Goal: Task Accomplishment & Management: Manage account settings

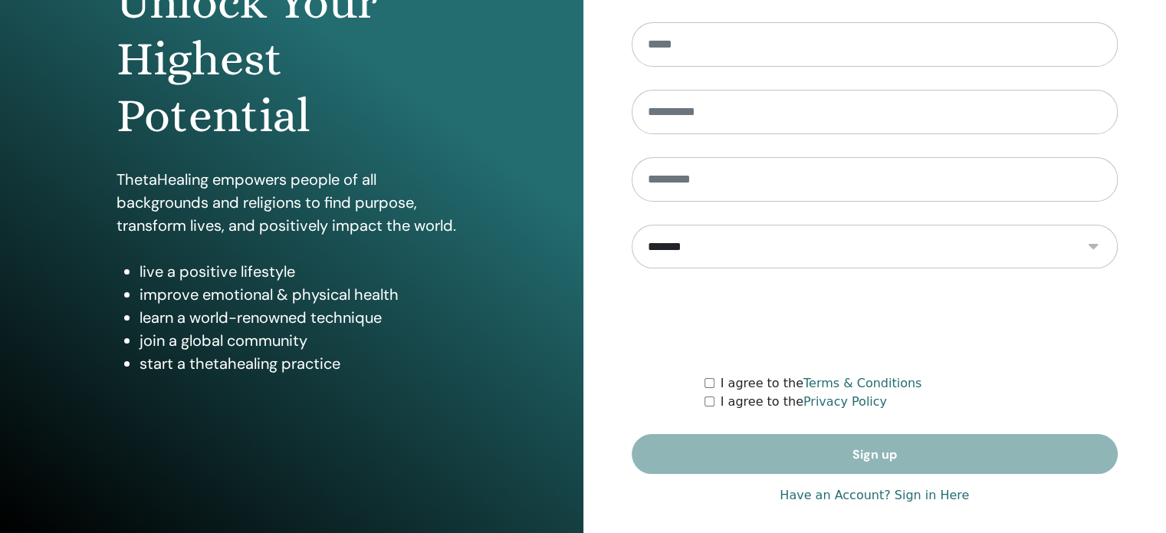
scroll to position [202, 0]
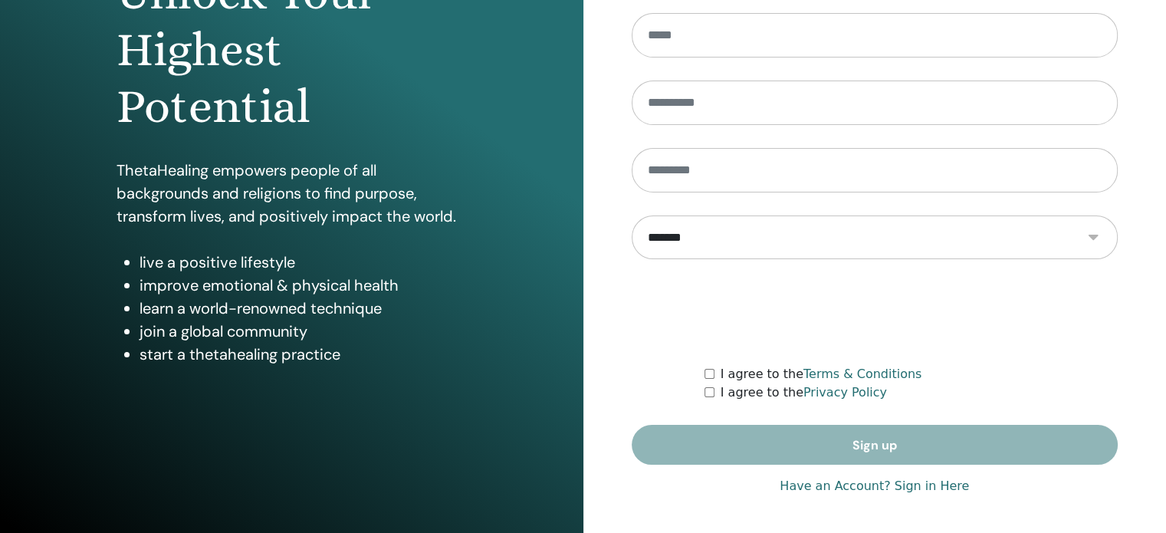
type input "**********"
click at [866, 484] on link "Have an Account? Sign in Here" at bounding box center [874, 486] width 189 height 18
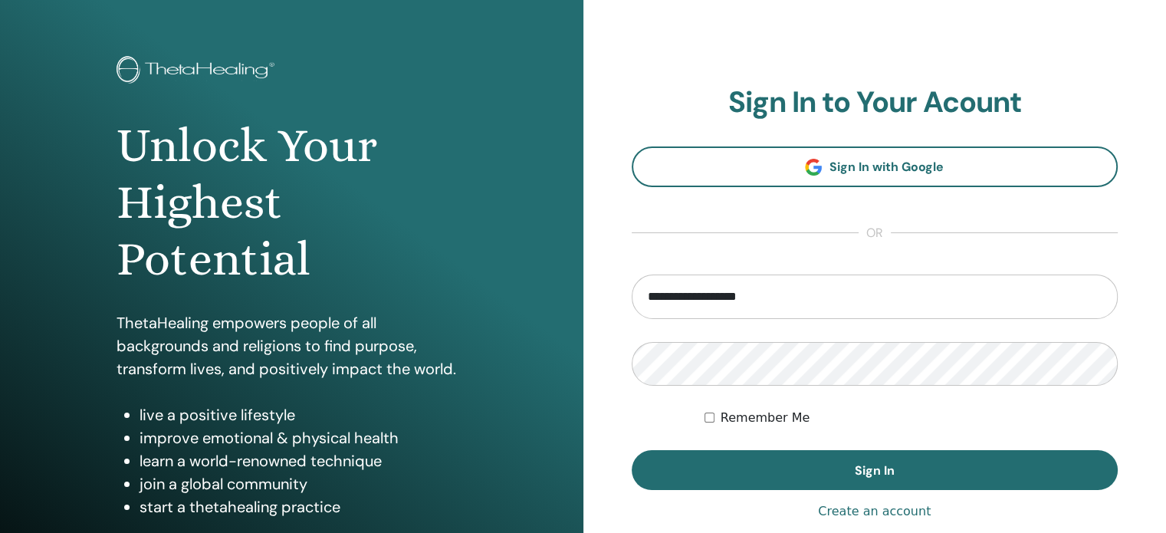
scroll to position [77, 0]
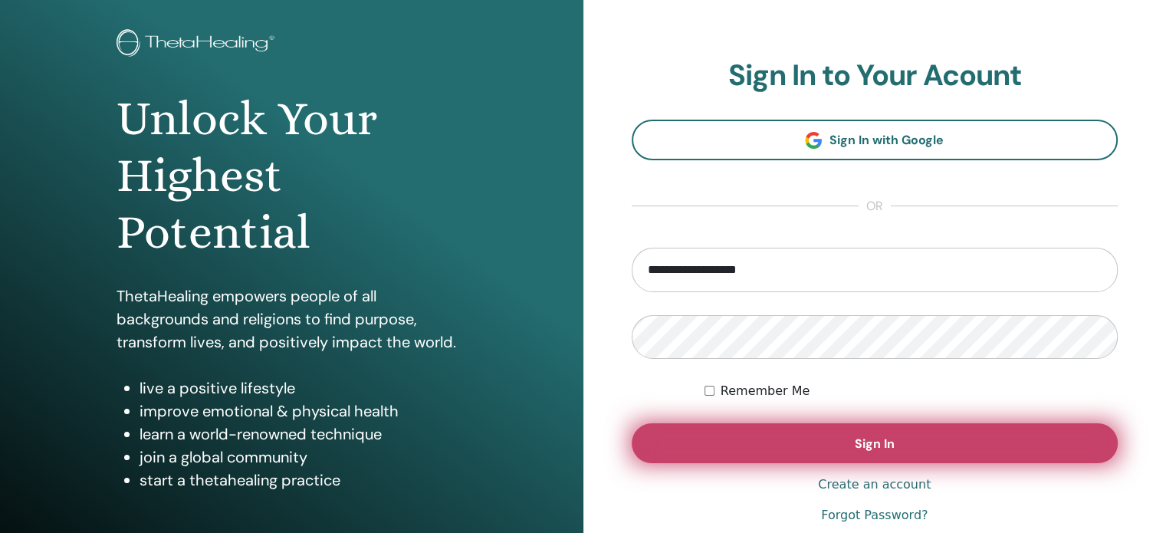
click at [896, 453] on button "Sign In" at bounding box center [875, 443] width 487 height 40
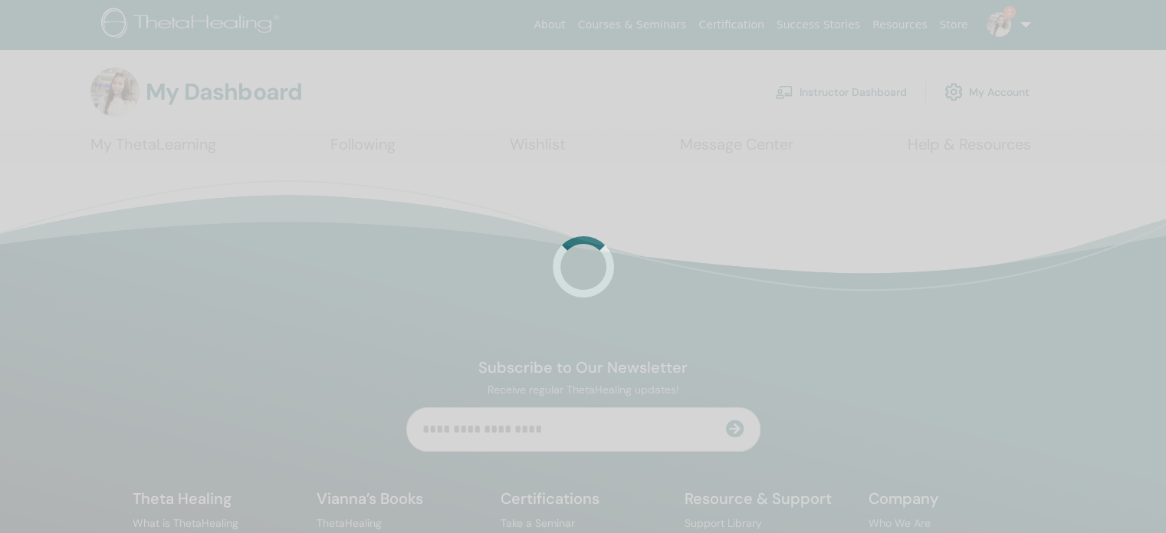
click at [875, 91] on div at bounding box center [583, 266] width 1166 height 533
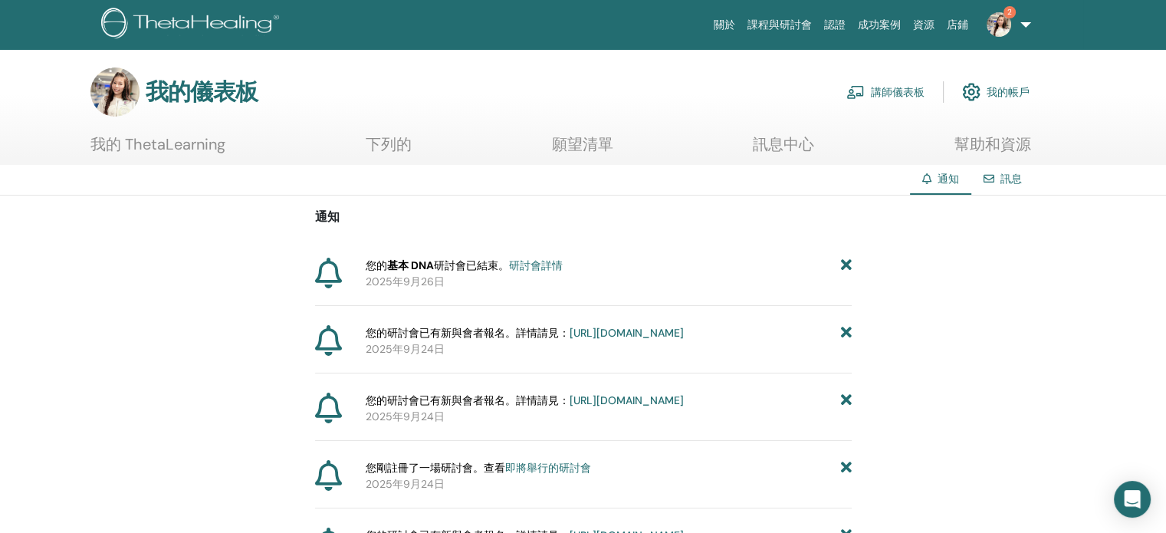
click at [899, 86] on font "講師儀表板" at bounding box center [898, 93] width 54 height 14
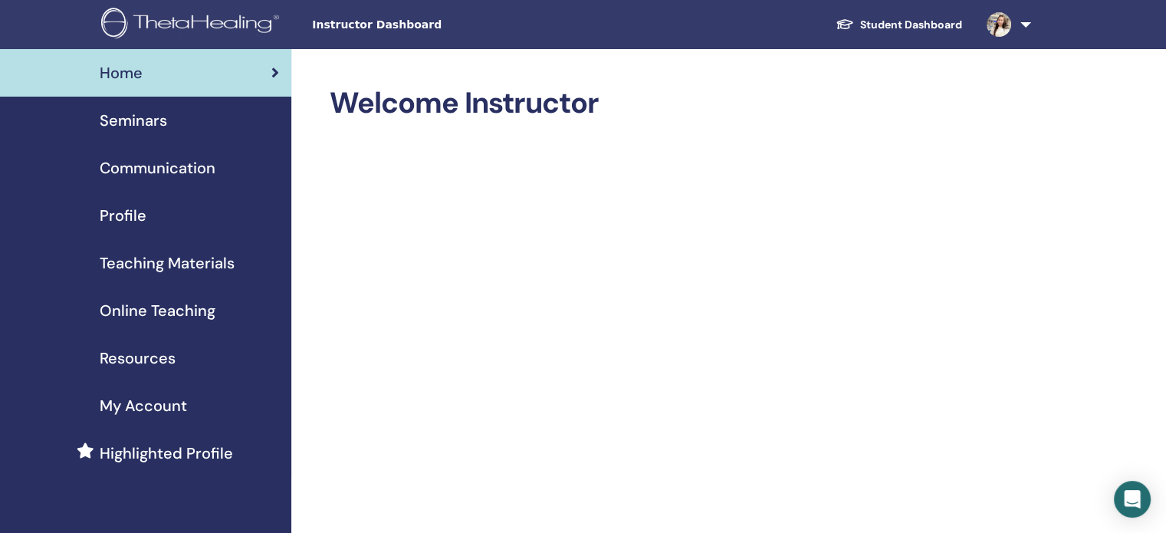
click at [153, 169] on span "Communication" at bounding box center [158, 167] width 116 height 23
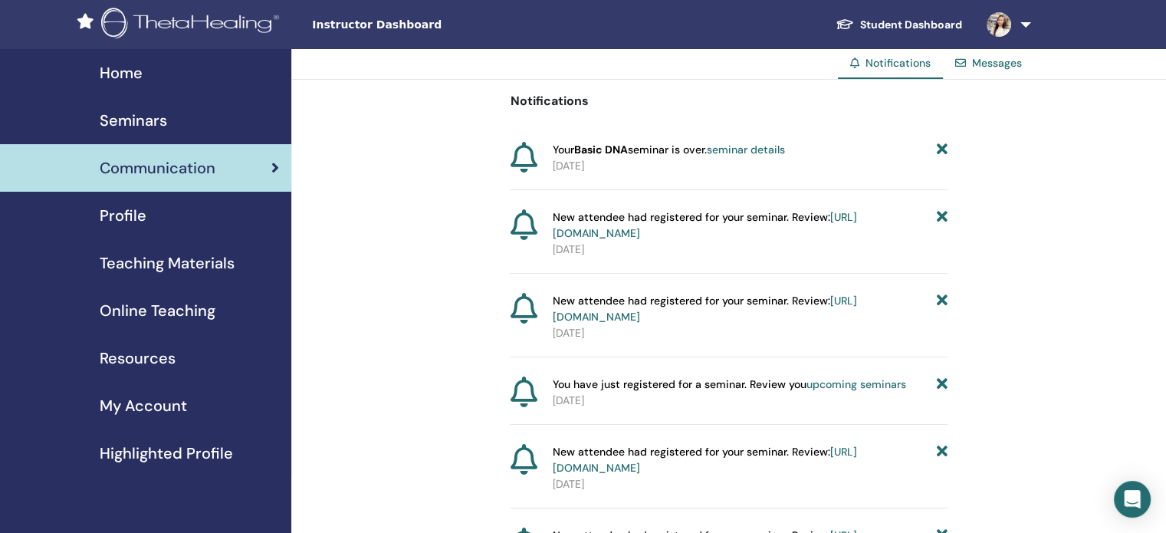
click at [156, 133] on link "Seminars" at bounding box center [145, 121] width 291 height 48
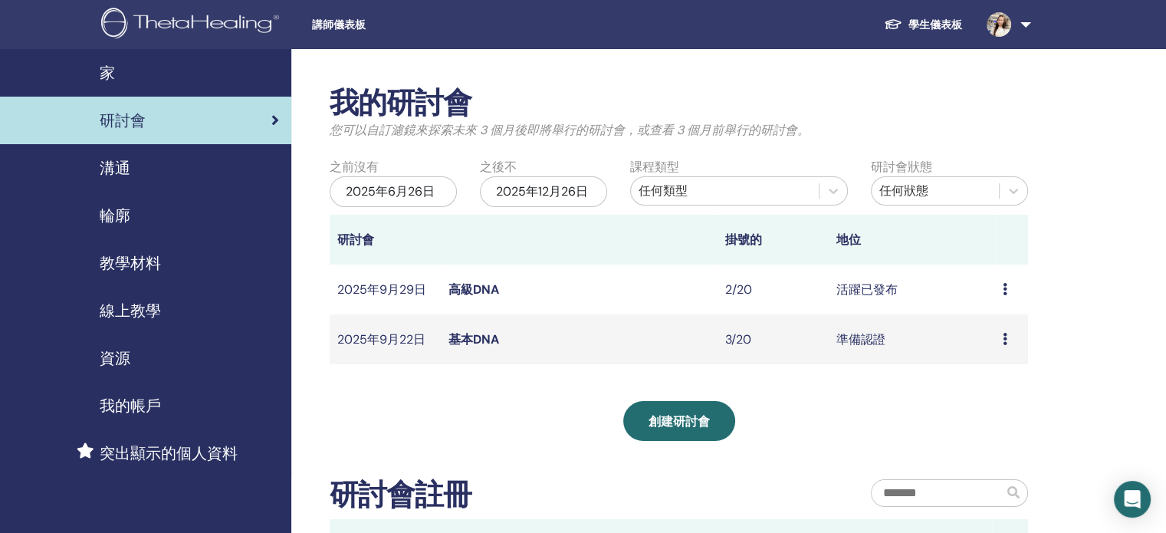
click at [1008, 337] on div "預覽 編輯 與會者 取消" at bounding box center [1012, 339] width 18 height 18
click at [987, 364] on font "編輯" at bounding box center [980, 372] width 25 height 16
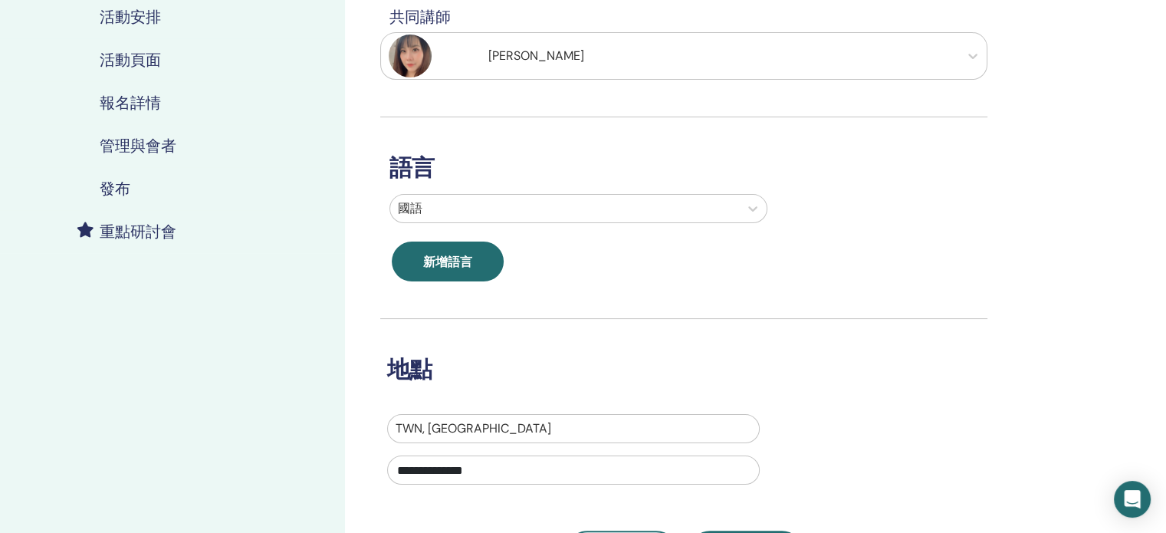
scroll to position [153, 0]
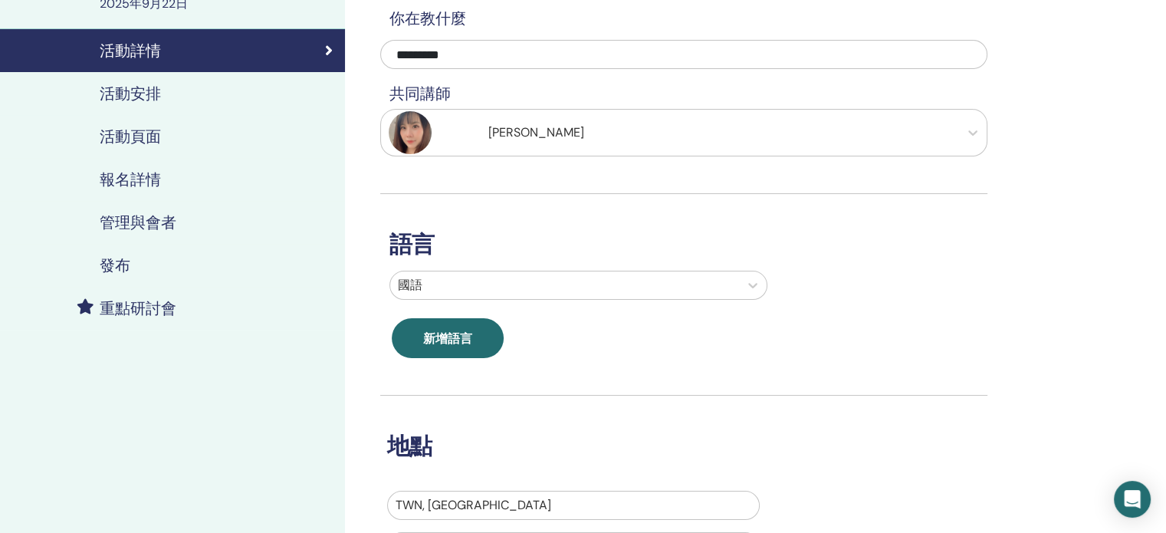
click at [141, 88] on font "活動安排" at bounding box center [130, 94] width 61 height 20
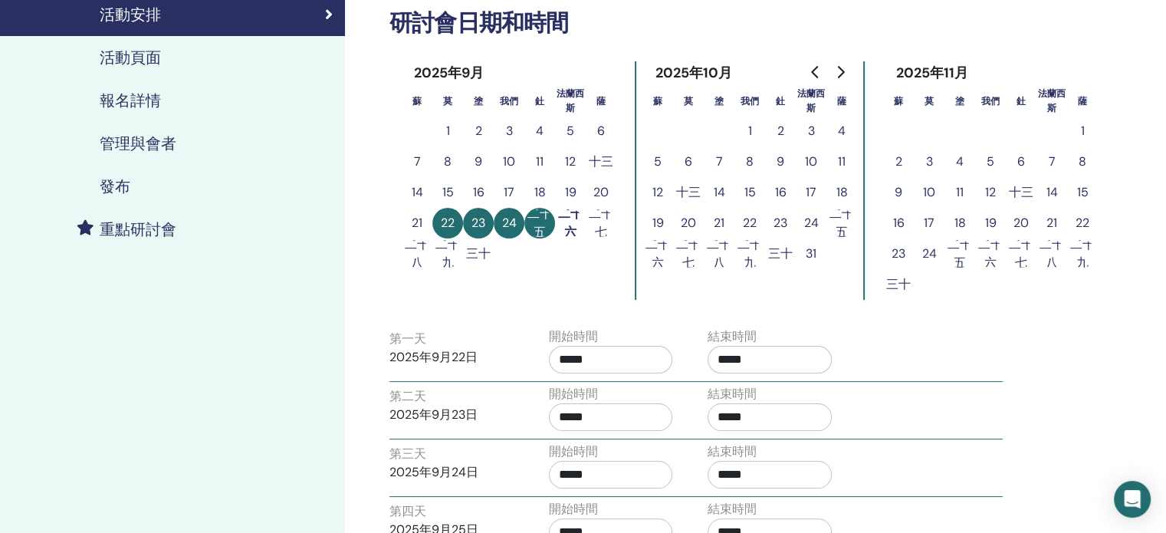
scroll to position [230, 0]
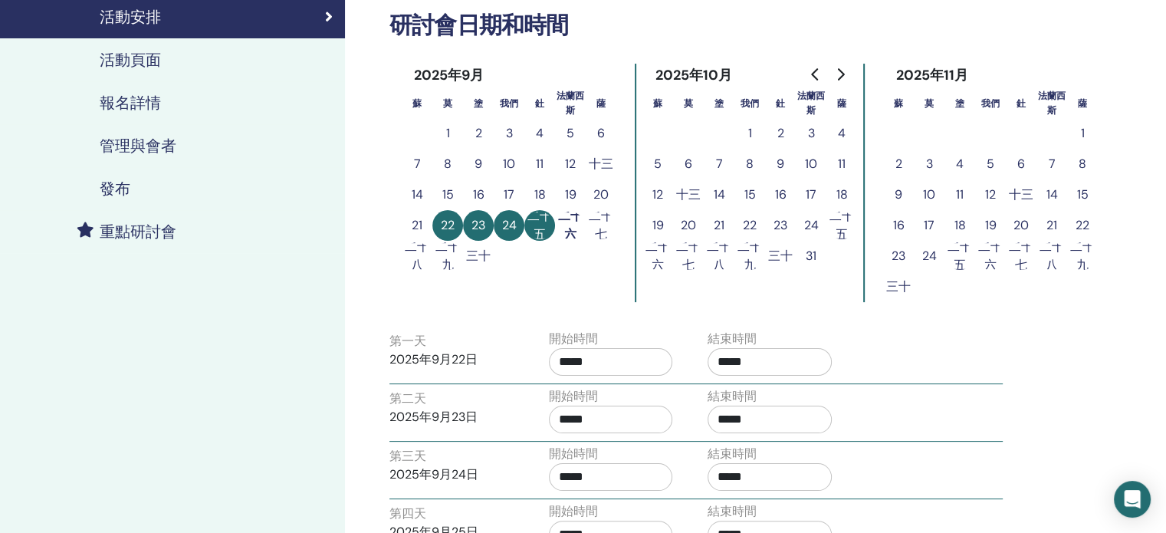
click at [180, 67] on div "活動頁面" at bounding box center [172, 60] width 320 height 18
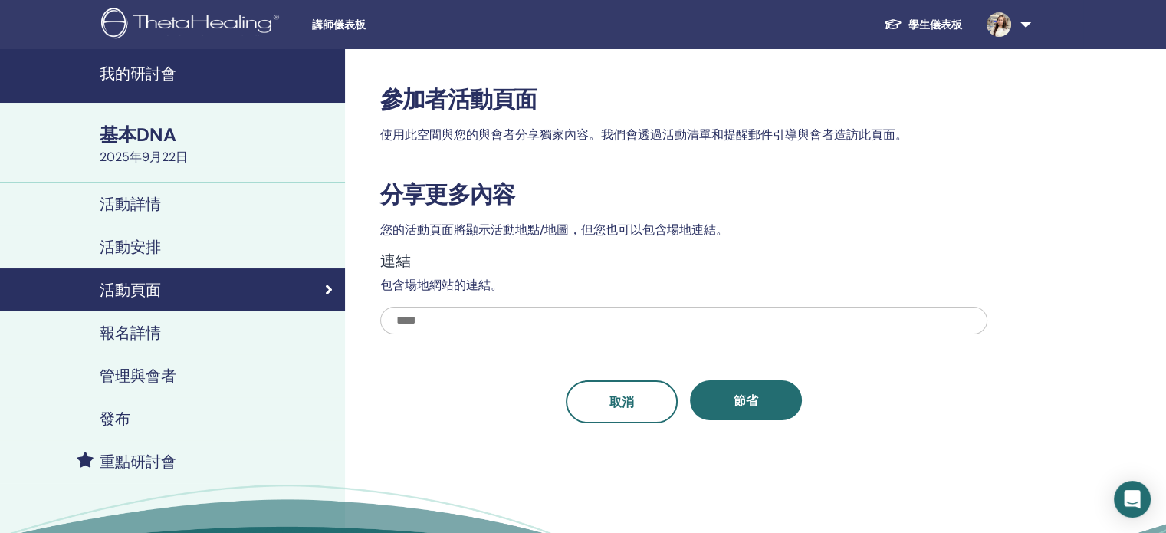
click at [133, 326] on font "報名詳情" at bounding box center [130, 333] width 61 height 20
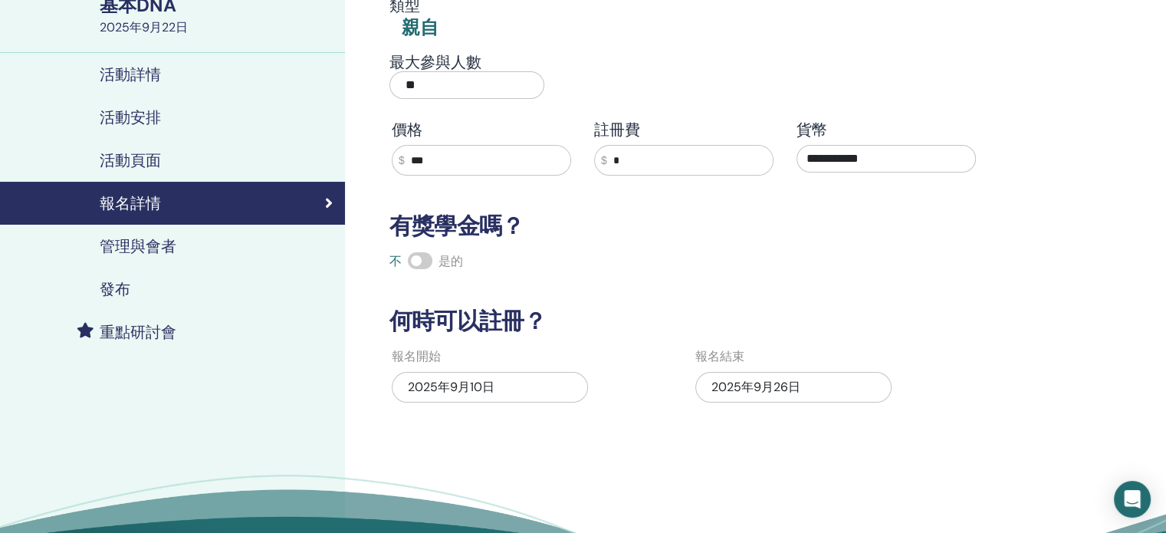
scroll to position [153, 0]
